Goal: Communication & Community: Answer question/provide support

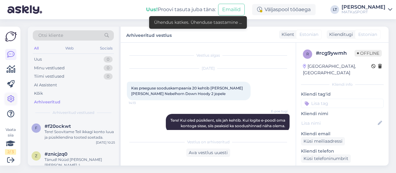
scroll to position [153, 0]
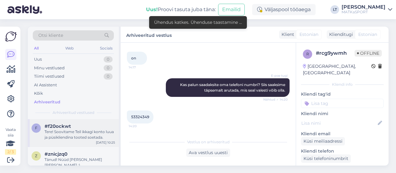
click at [69, 134] on div "Tere! Soovitame Teil ikkagi konto luua ja püsikliendina tooted soetada." at bounding box center [80, 134] width 70 height 11
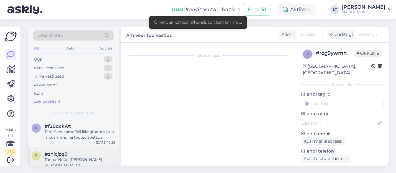
click at [61, 159] on div "Tänud! Nüüd [PERSON_NAME] [PERSON_NAME] :)" at bounding box center [80, 162] width 70 height 11
click at [41, 91] on div "Kõik" at bounding box center [38, 93] width 9 height 6
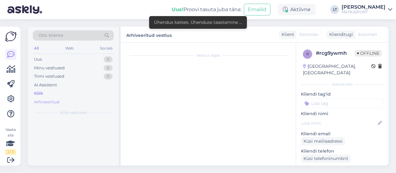
click at [44, 103] on div "Arhiveeritud" at bounding box center [46, 102] width 25 height 6
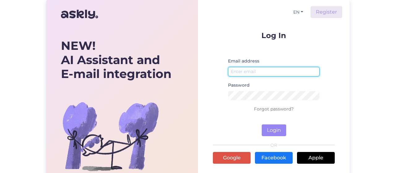
click at [280, 71] on input "email" at bounding box center [273, 72] width 91 height 10
type input "[EMAIL_ADDRESS][DOMAIN_NAME]"
click at [300, 71] on input "[EMAIL_ADDRESS][DOMAIN_NAME]" at bounding box center [273, 72] width 91 height 10
click at [261, 67] on input "email" at bounding box center [273, 72] width 91 height 10
type input "[PERSON_NAME][EMAIL_ADDRESS][DOMAIN_NAME]"
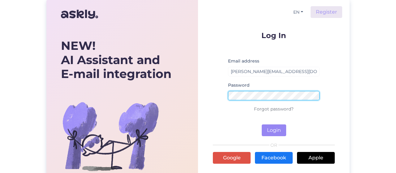
click at [261, 124] on button "Login" at bounding box center [273, 130] width 24 height 12
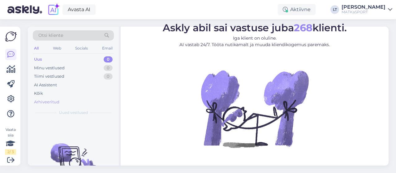
click at [44, 102] on div "Arhiveeritud" at bounding box center [46, 102] width 25 height 6
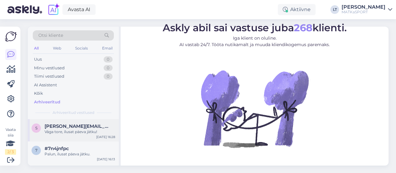
click at [66, 126] on span "[PERSON_NAME][EMAIL_ADDRESS][PERSON_NAME][DOMAIN_NAME]" at bounding box center [77, 126] width 64 height 6
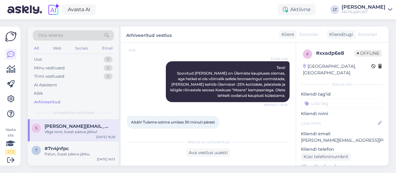
scroll to position [139, 0]
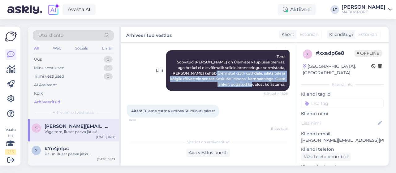
drag, startPoint x: 211, startPoint y: 71, endPoint x: 280, endPoint y: 83, distance: 70.1
click at [280, 83] on div "E-[PERSON_NAME] Tere! Soovitud [PERSON_NAME] on Ülemiste kaupluses olemas, aga …" at bounding box center [228, 70] width 124 height 41
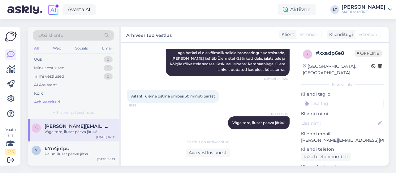
scroll to position [160, 0]
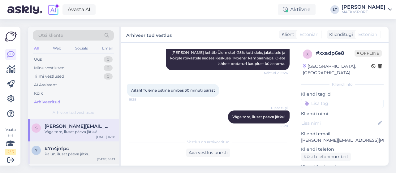
click at [63, 153] on div "Palun, ilusat päeva jätku." at bounding box center [80, 154] width 70 height 6
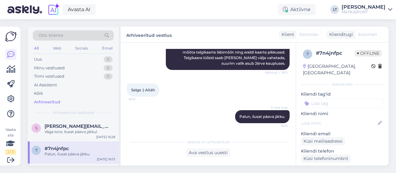
scroll to position [122, 0]
click at [112, 121] on div "s [PERSON_NAME][EMAIL_ADDRESS][PERSON_NAME][DOMAIN_NAME] Väga tore, ilusat päev…" at bounding box center [73, 130] width 91 height 22
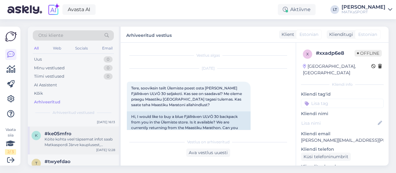
scroll to position [160, 0]
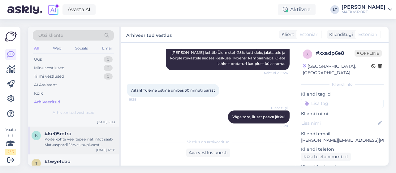
click at [90, 144] on div "Köite kohta veel täpsemat infot saab Matkaspordi Järve kauplusest, kontakttelef…" at bounding box center [80, 141] width 70 height 11
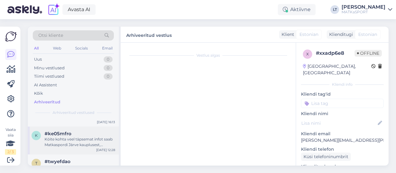
scroll to position [186, 0]
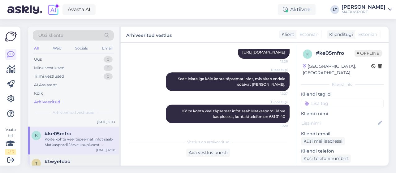
click at [87, 159] on div "#twyefdao" at bounding box center [80, 162] width 70 height 6
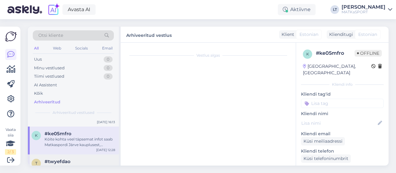
scroll to position [0, 0]
click at [91, 142] on div "Köite kohta veel täpsemat infot saab Matkaspordi Järve kauplusest, kontakttelef…" at bounding box center [80, 141] width 70 height 11
click at [92, 140] on div "Köite kohta veel täpsemat infot saab Matkaspordi Järve kauplusest, kontakttelef…" at bounding box center [80, 141] width 70 height 11
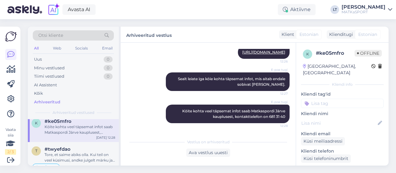
scroll to position [62, 0]
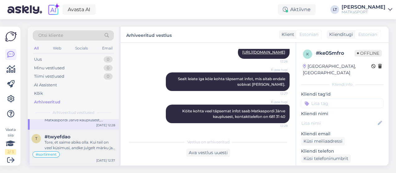
click at [100, 144] on div "Tore, et saime abiks olla. Kui teil on veel küsimusi, andke julgelt märku ja ai…" at bounding box center [80, 144] width 70 height 11
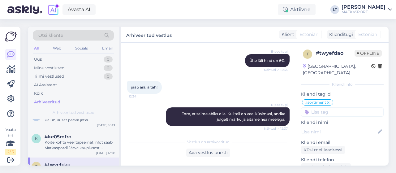
scroll to position [290, 0]
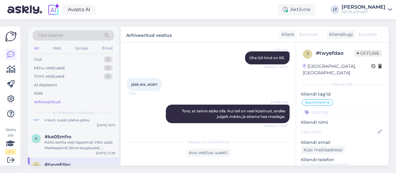
click at [111, 162] on div "#twyefdao" at bounding box center [80, 165] width 70 height 6
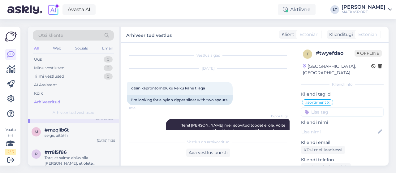
scroll to position [136, 0]
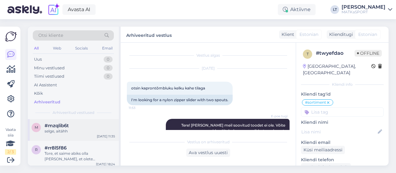
click at [93, 126] on div "#mzqlib6t" at bounding box center [80, 126] width 70 height 6
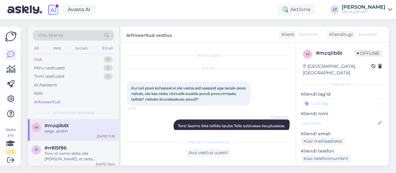
scroll to position [610, 0]
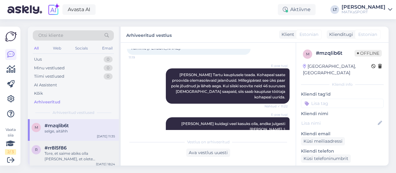
click at [83, 154] on div "Tore, et saime abiks olla [PERSON_NAME], et olete MATKaSPORT e-[PERSON_NAME] kl…" at bounding box center [80, 156] width 70 height 11
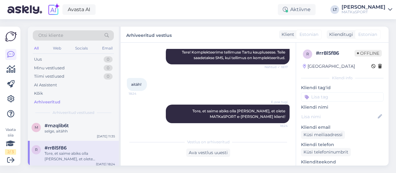
scroll to position [73, 0]
